Goal: Find specific page/section: Find specific page/section

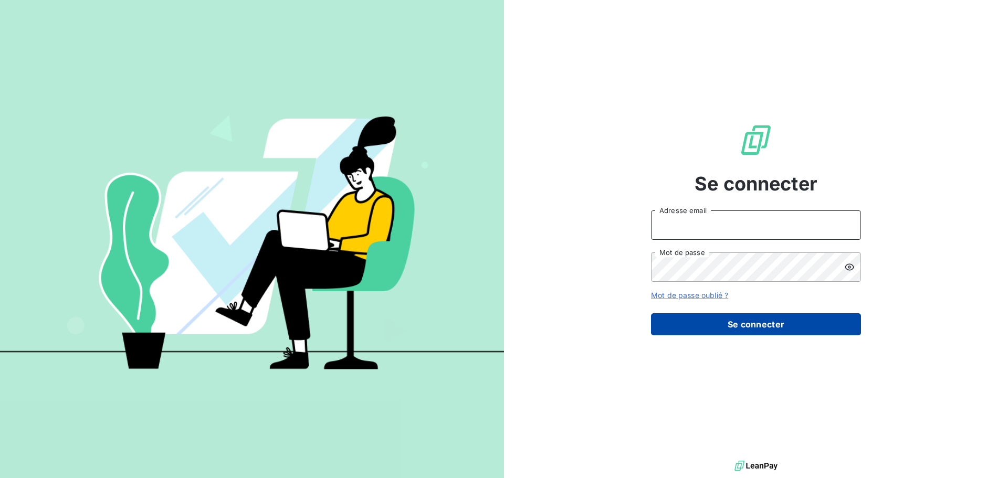
type input "[PERSON_NAME][EMAIL_ADDRESS][PERSON_NAME][PERSON_NAME][DOMAIN_NAME]"
click at [780, 329] on button "Se connecter" at bounding box center [756, 324] width 210 height 22
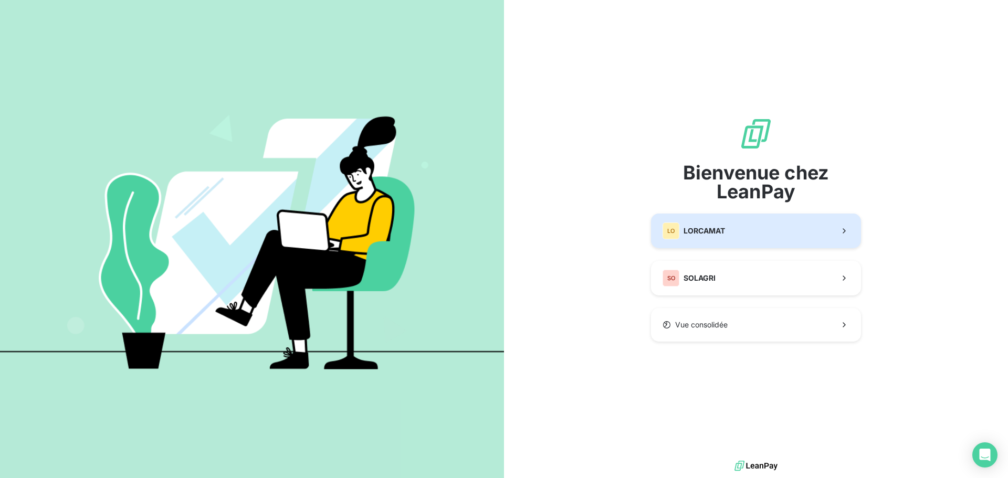
click at [743, 239] on button "LO LORCAMAT" at bounding box center [756, 231] width 210 height 35
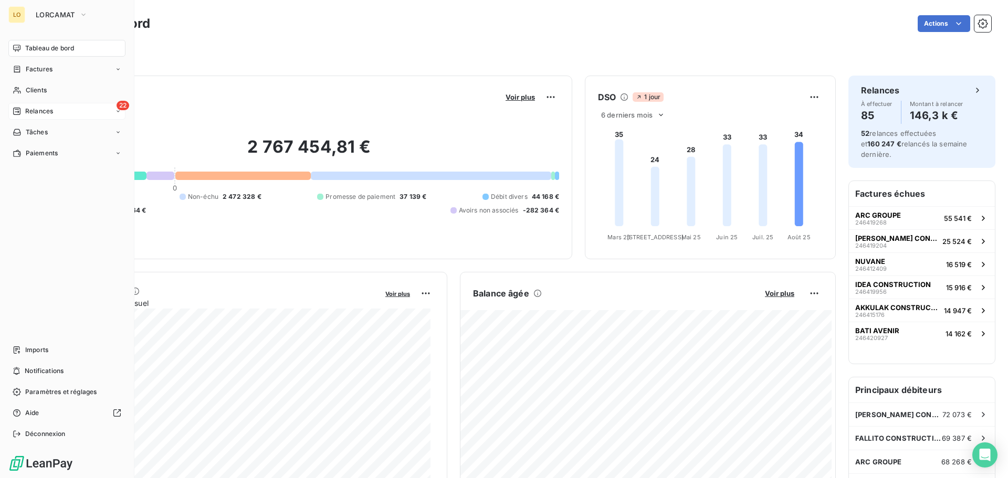
click at [24, 108] on div "Relances" at bounding box center [33, 111] width 40 height 9
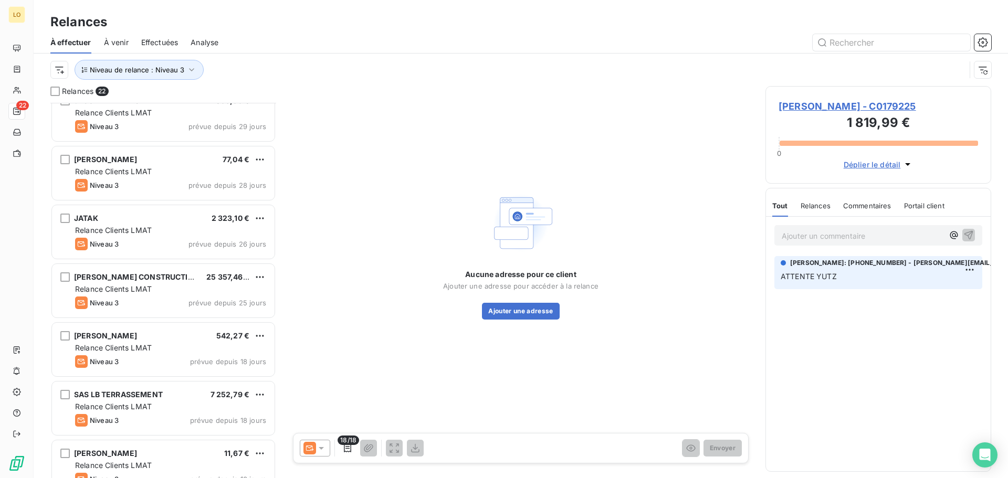
scroll to position [919, 0]
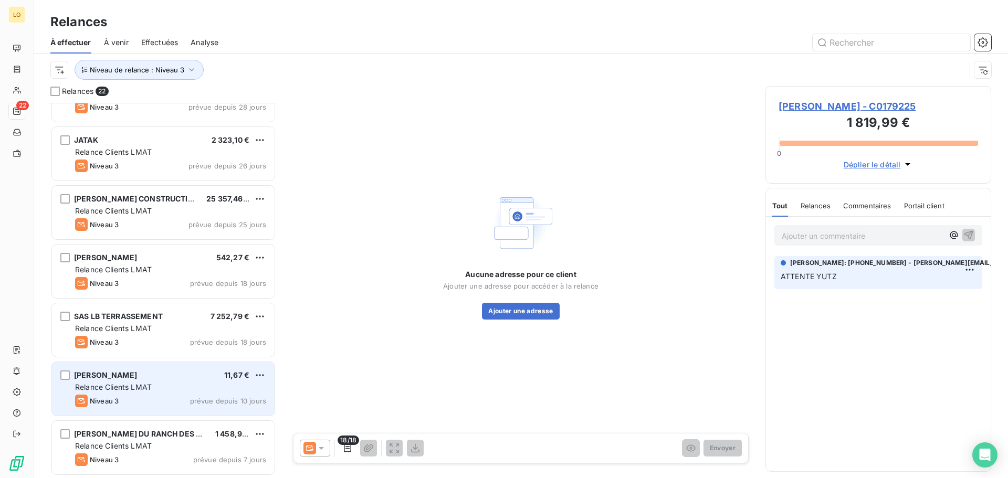
click at [174, 385] on div "Relance Clients LMAT" at bounding box center [170, 387] width 191 height 10
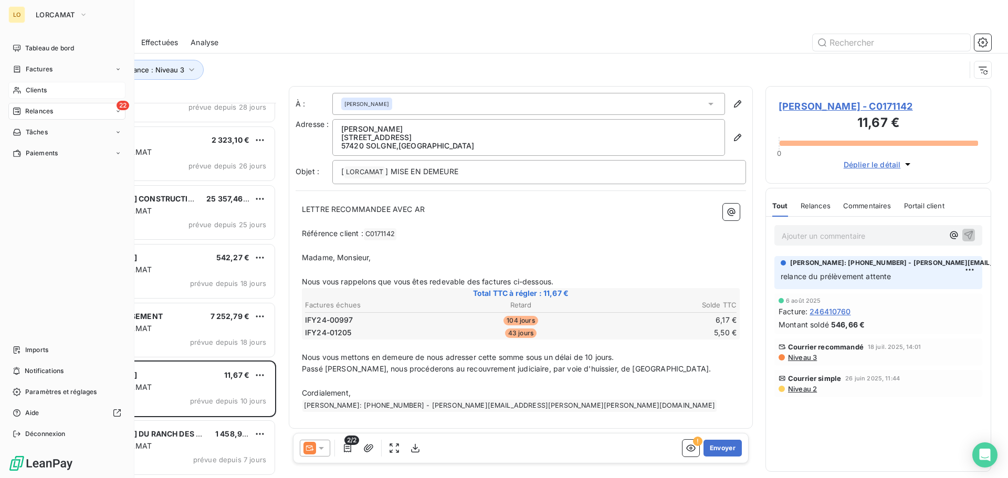
click at [28, 92] on span "Clients" at bounding box center [36, 90] width 21 height 9
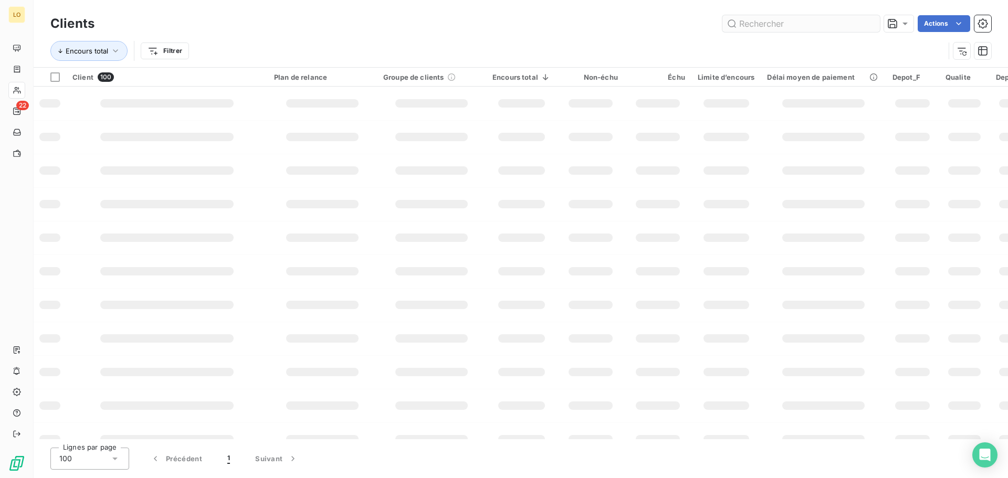
click at [744, 26] on input "text" at bounding box center [800, 23] width 157 height 17
type input "118882"
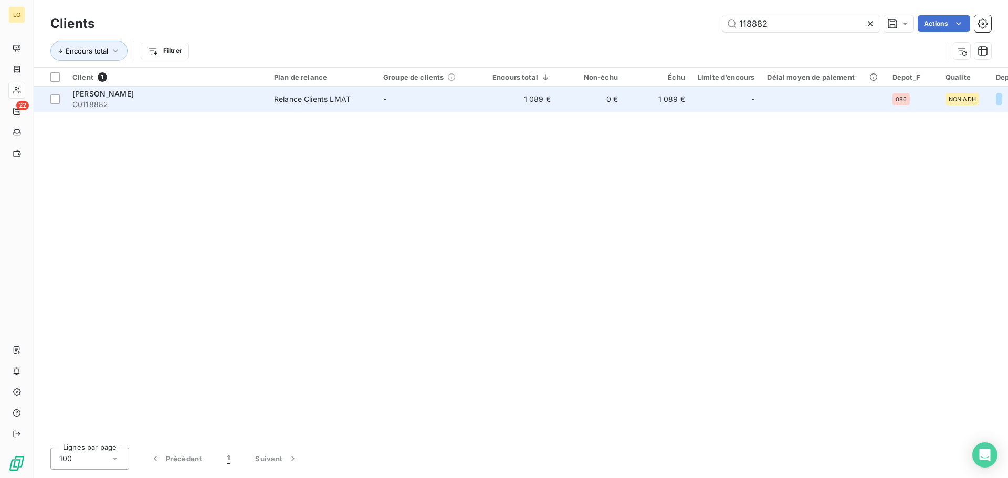
click at [134, 96] on span "[PERSON_NAME]" at bounding box center [102, 93] width 61 height 9
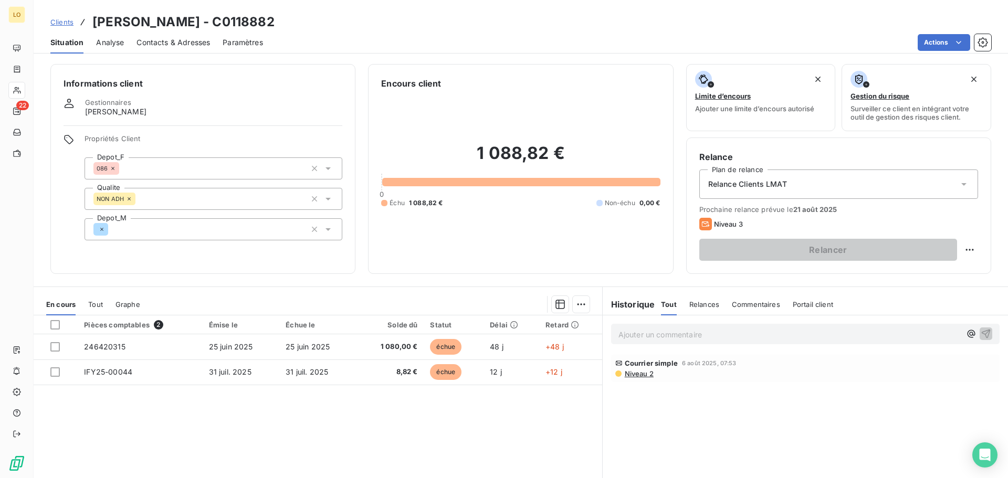
click at [644, 340] on p "Ajouter un commentaire ﻿" at bounding box center [789, 334] width 342 height 13
click at [980, 334] on icon "button" at bounding box center [985, 333] width 10 height 10
